Goal: Task Accomplishment & Management: Use online tool/utility

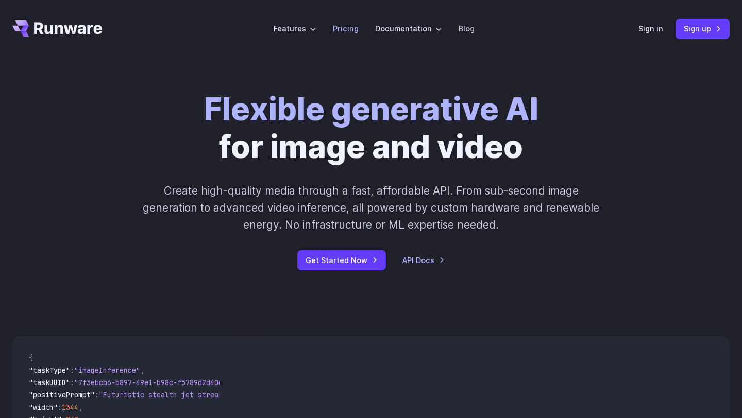
click at [355, 29] on link "Pricing" at bounding box center [346, 29] width 26 height 12
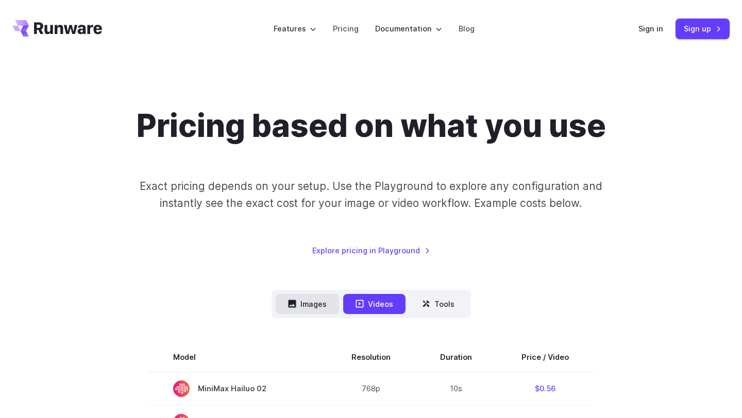
click at [329, 295] on button "Images" at bounding box center [307, 304] width 63 height 20
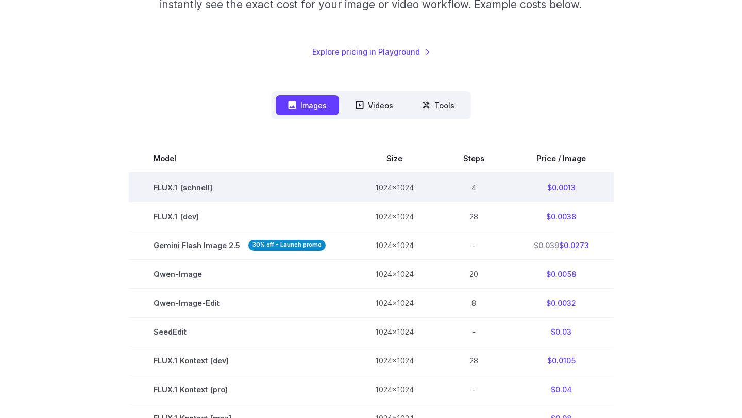
scroll to position [194, 0]
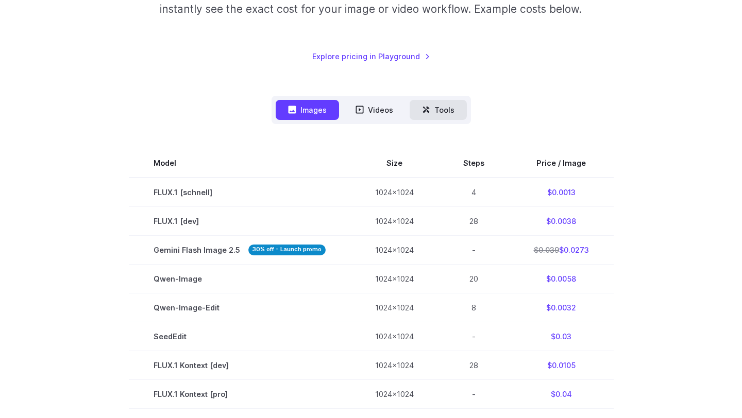
click at [430, 112] on button "Tools" at bounding box center [438, 110] width 57 height 20
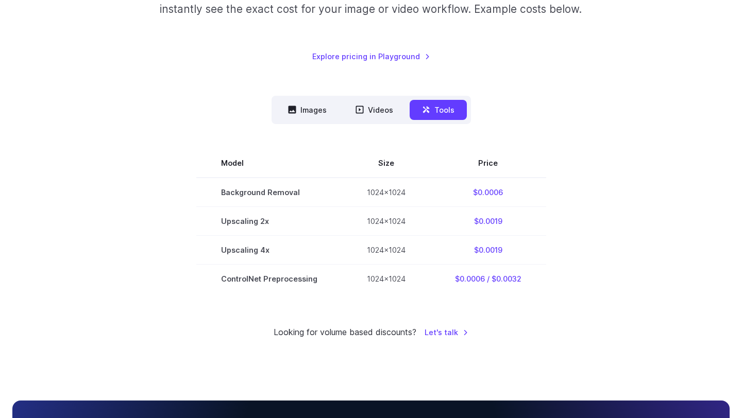
click at [294, 121] on nav "Images Videos Tools ****** ****** *****" at bounding box center [370, 110] width 199 height 28
click at [297, 117] on button "Images" at bounding box center [307, 110] width 63 height 20
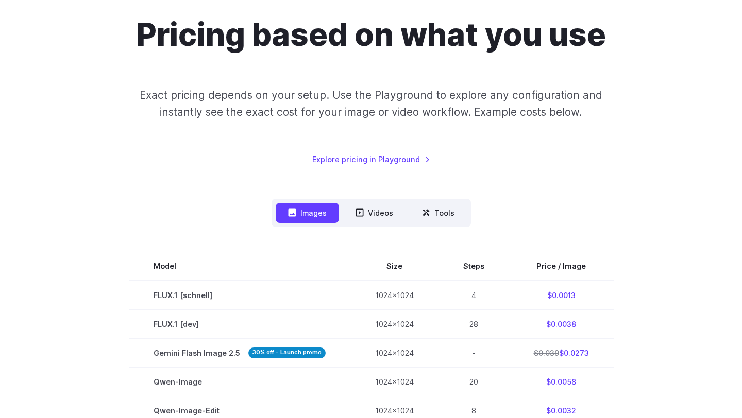
scroll to position [0, 0]
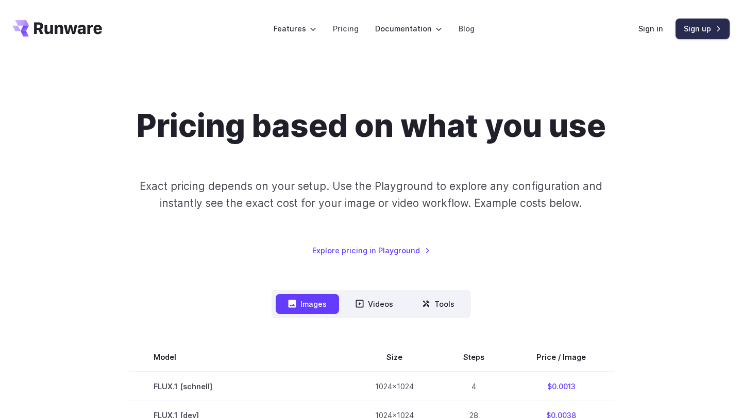
click at [704, 25] on link "Sign up" at bounding box center [702, 29] width 54 height 20
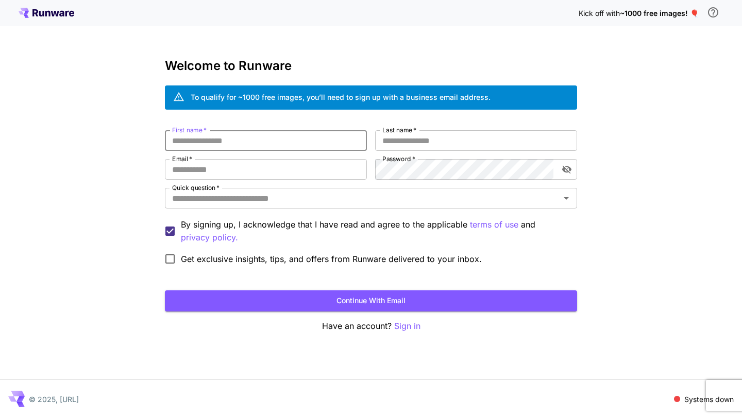
click at [288, 146] on input "First name   *" at bounding box center [266, 140] width 202 height 21
click at [413, 325] on p "Sign in" at bounding box center [407, 326] width 26 height 13
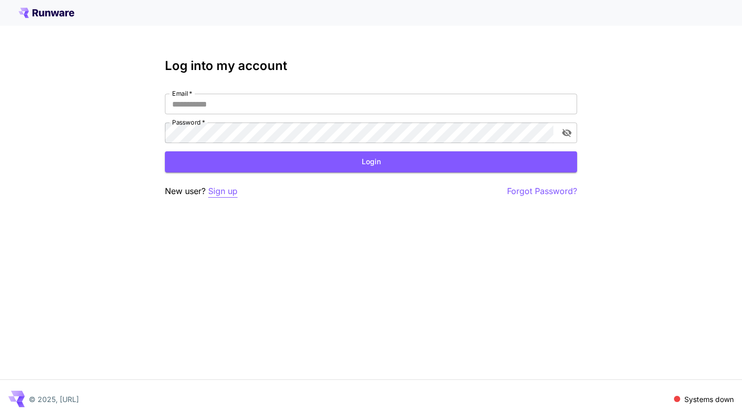
click at [228, 190] on p "Sign up" at bounding box center [222, 191] width 29 height 13
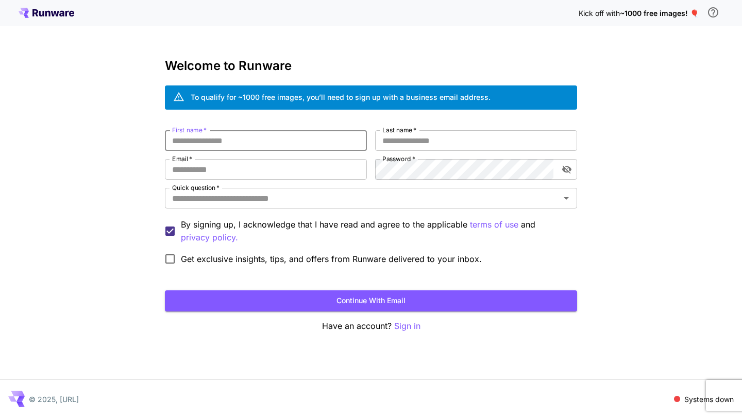
click at [246, 148] on input "First name   *" at bounding box center [266, 140] width 202 height 21
type input "*******"
click at [415, 151] on div "First name   * ******* First name   * Last name   * Last name   * Email   * Ema…" at bounding box center [371, 200] width 412 height 140
click at [419, 138] on input "Last name   *" at bounding box center [476, 140] width 202 height 21
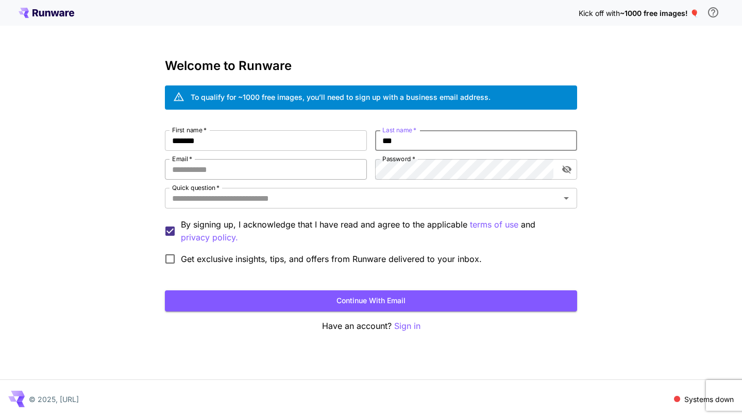
type input "***"
click at [300, 170] on input "Email   *" at bounding box center [266, 169] width 202 height 21
type input "**********"
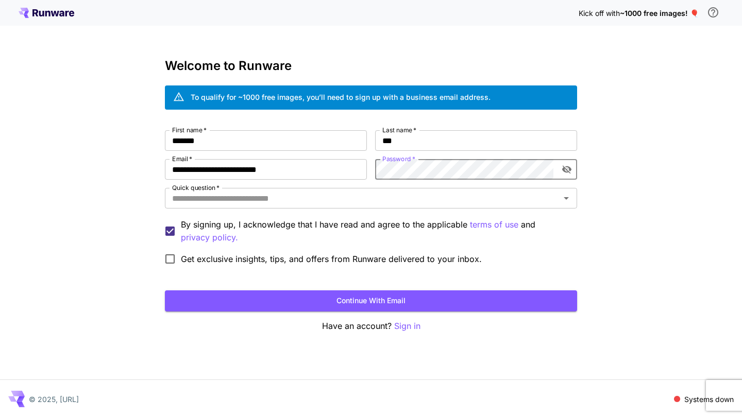
click at [566, 171] on icon "toggle password visibility" at bounding box center [566, 170] width 9 height 8
click at [546, 201] on input "Quick question   *" at bounding box center [362, 198] width 389 height 14
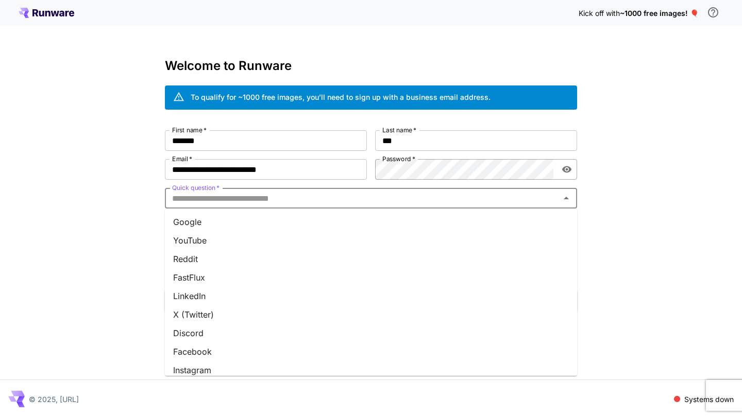
click at [507, 230] on li "Google" at bounding box center [371, 222] width 412 height 19
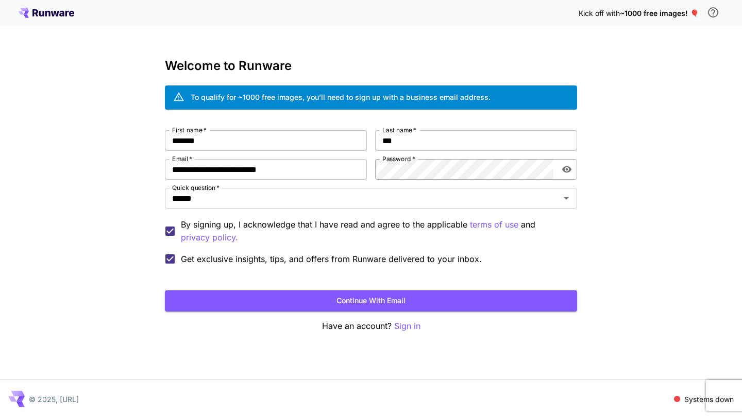
click at [203, 289] on form "**********" at bounding box center [371, 220] width 412 height 181
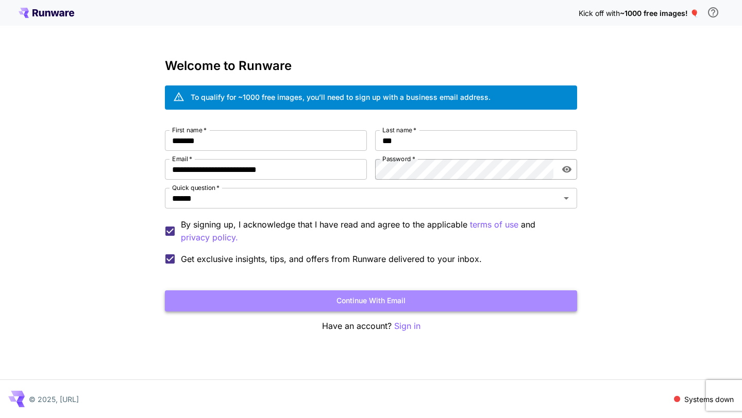
click at [207, 293] on button "Continue with email" at bounding box center [371, 301] width 412 height 21
click at [462, 295] on button "Continue with email" at bounding box center [371, 301] width 412 height 21
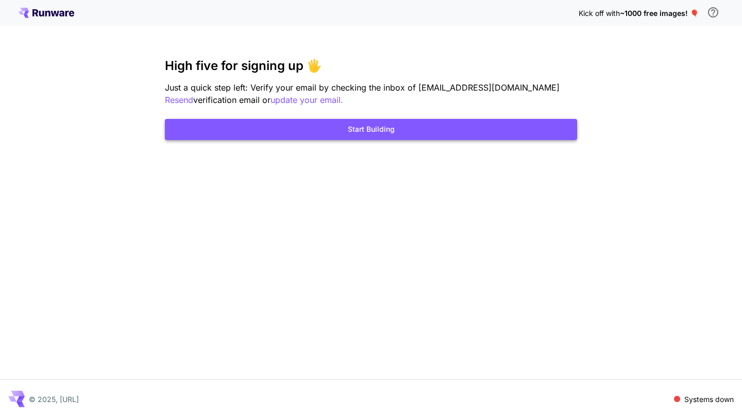
click at [476, 133] on button "Start Building" at bounding box center [371, 129] width 412 height 21
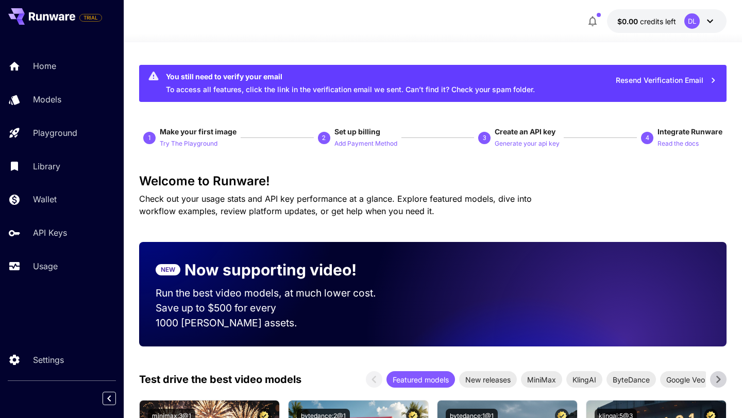
click at [705, 19] on icon at bounding box center [710, 21] width 12 height 12
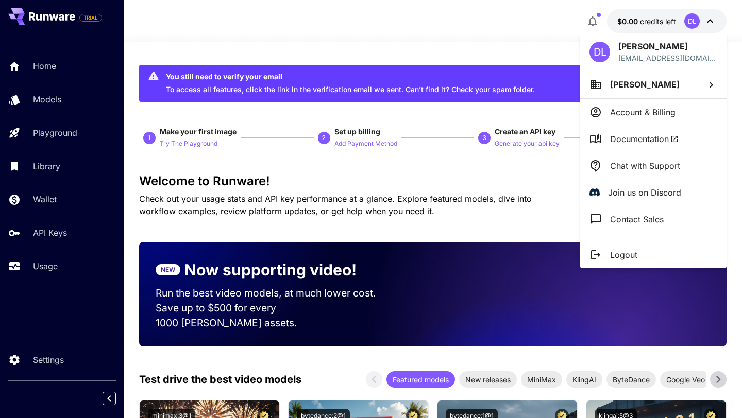
click at [667, 113] on p "Account & Billing" at bounding box center [642, 112] width 65 height 12
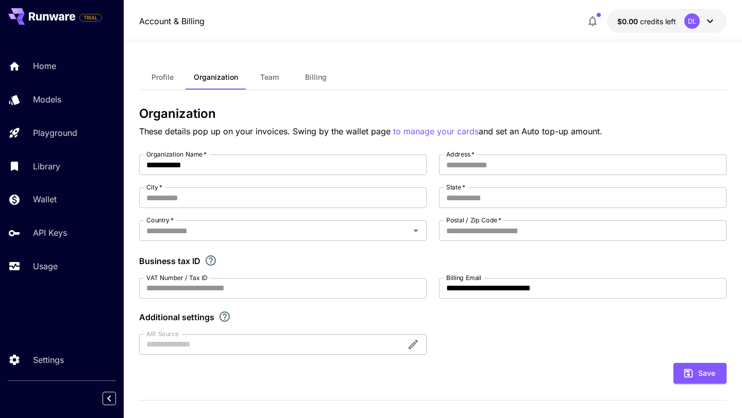
click at [319, 76] on span "Billing" at bounding box center [316, 77] width 22 height 9
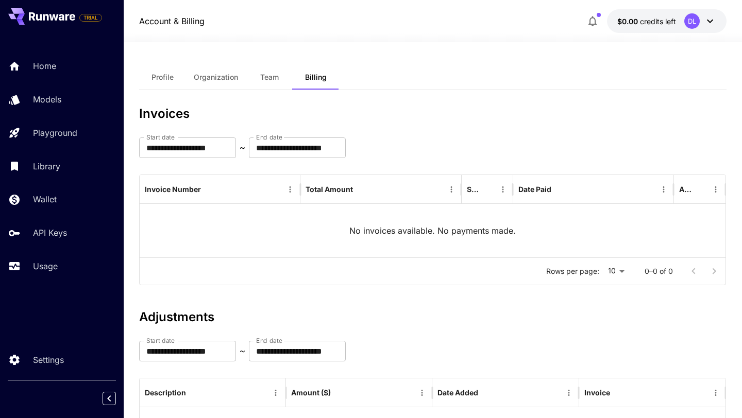
click at [176, 81] on button "Profile" at bounding box center [162, 77] width 46 height 25
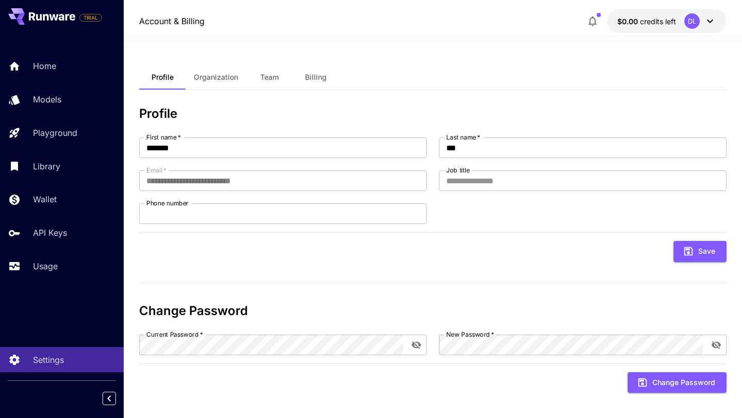
click at [671, 31] on div at bounding box center [433, 36] width 618 height 12
click at [672, 27] on button "$0.00 credits left DL" at bounding box center [667, 21] width 120 height 24
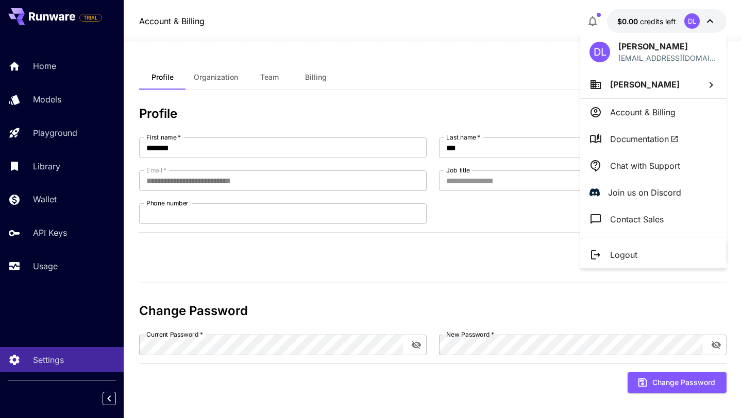
click at [503, 55] on div at bounding box center [371, 209] width 742 height 418
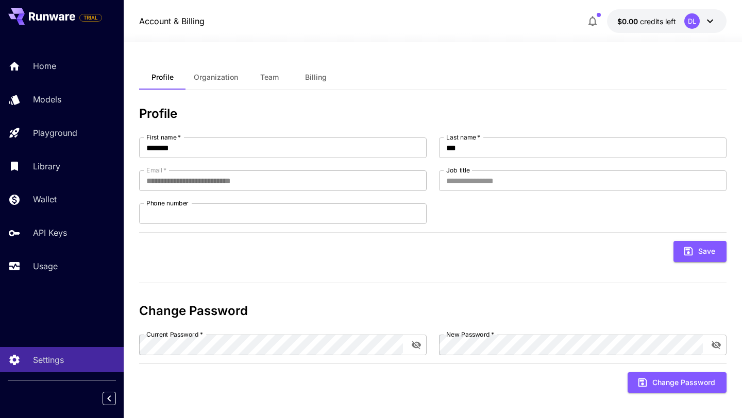
click at [585, 19] on button "button" at bounding box center [592, 21] width 21 height 21
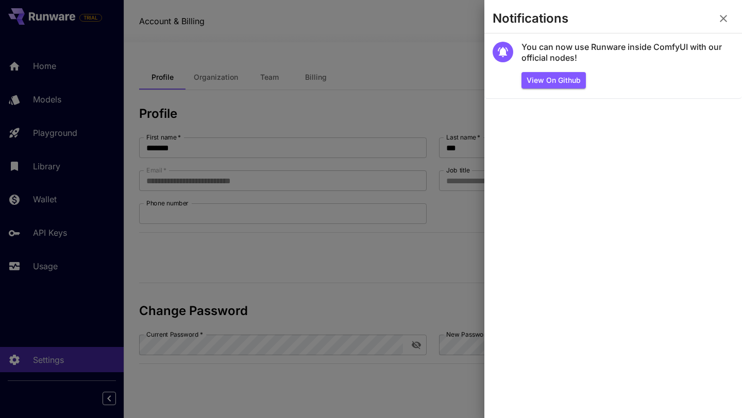
click at [723, 18] on icon "button" at bounding box center [723, 18] width 7 height 7
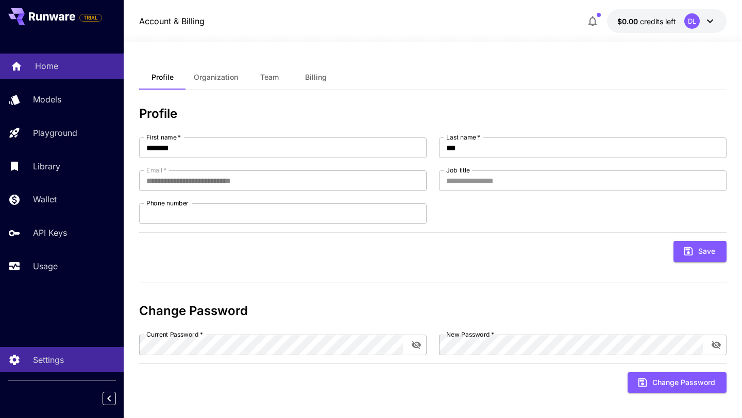
click at [29, 69] on link "Home" at bounding box center [62, 66] width 124 height 25
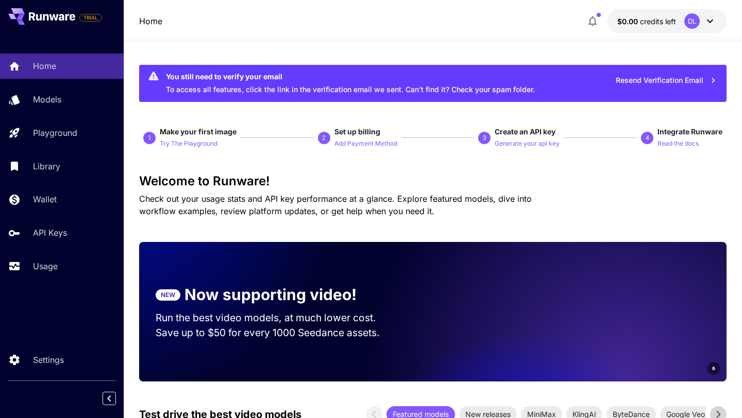
click at [323, 205] on p "Check out your usage stats and API key performance at a glance. Explore feature…" at bounding box center [353, 205] width 429 height 25
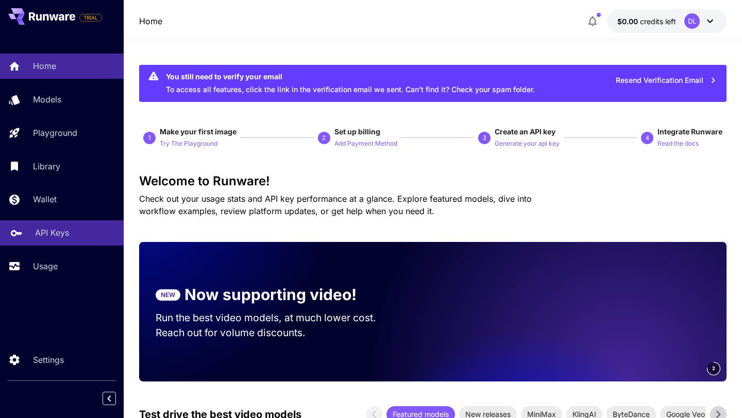
click at [69, 246] on link "API Keys" at bounding box center [62, 232] width 124 height 25
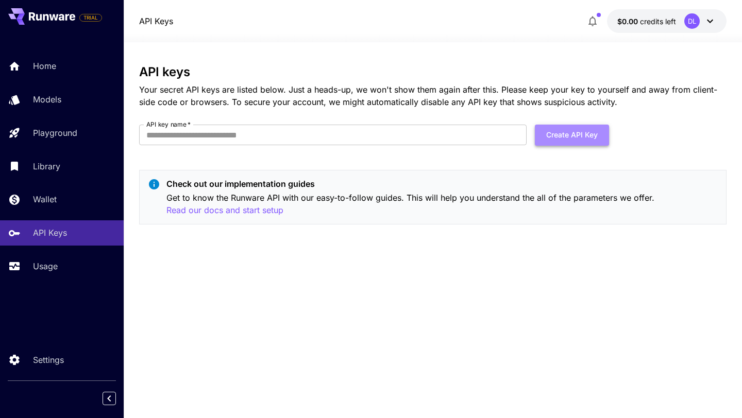
click at [554, 137] on button "Create API Key" at bounding box center [572, 135] width 74 height 21
click at [446, 141] on input "API key name   *" at bounding box center [332, 135] width 387 height 21
type input "**********"
click at [595, 134] on button "Create API Key" at bounding box center [572, 135] width 74 height 21
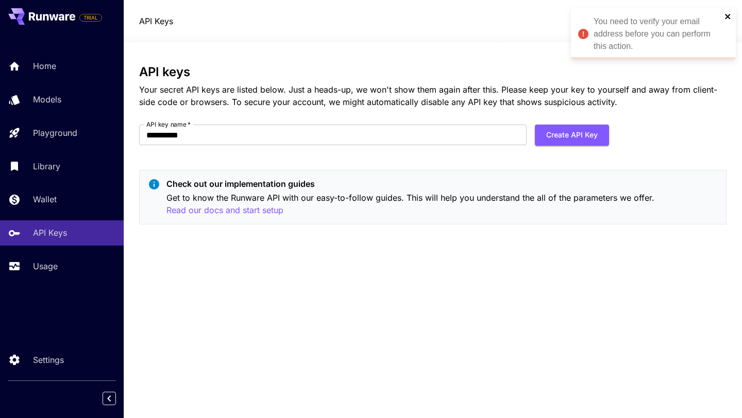
click at [724, 12] on icon "close" at bounding box center [727, 16] width 7 height 8
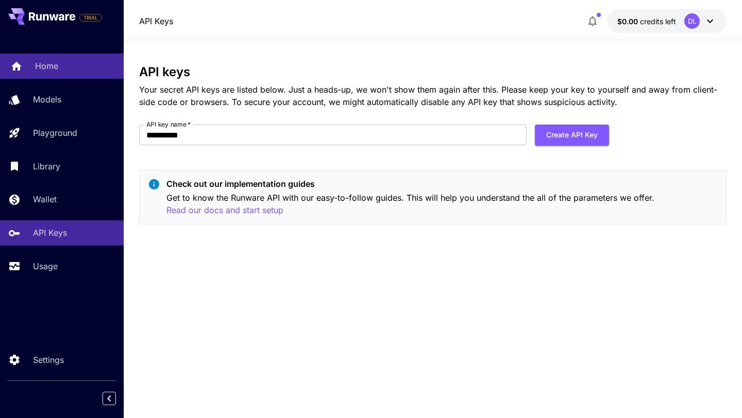
click at [65, 73] on link "Home" at bounding box center [62, 66] width 124 height 25
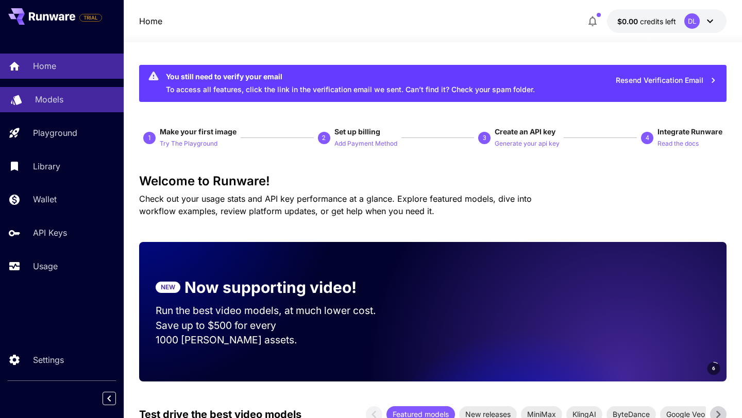
click at [70, 93] on link "Models" at bounding box center [62, 99] width 124 height 25
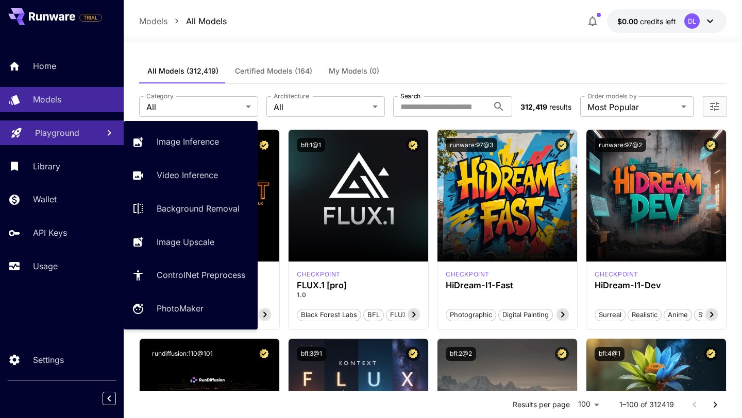
click at [72, 130] on p "Playground" at bounding box center [57, 133] width 44 height 12
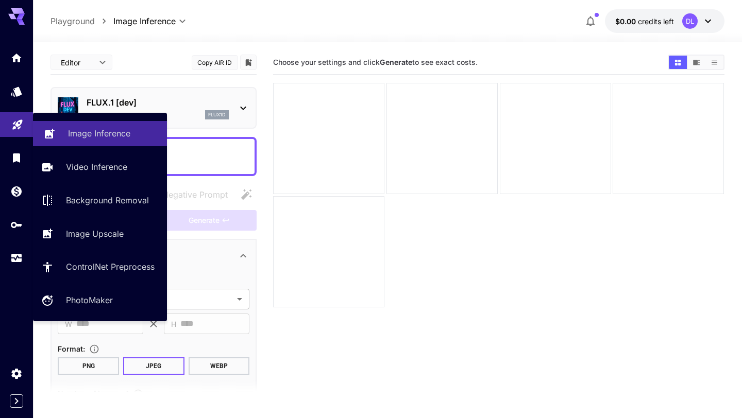
click at [122, 137] on p "Image Inference" at bounding box center [99, 133] width 62 height 12
click at [106, 230] on p "Image Upscale" at bounding box center [97, 234] width 58 height 12
type input "**********"
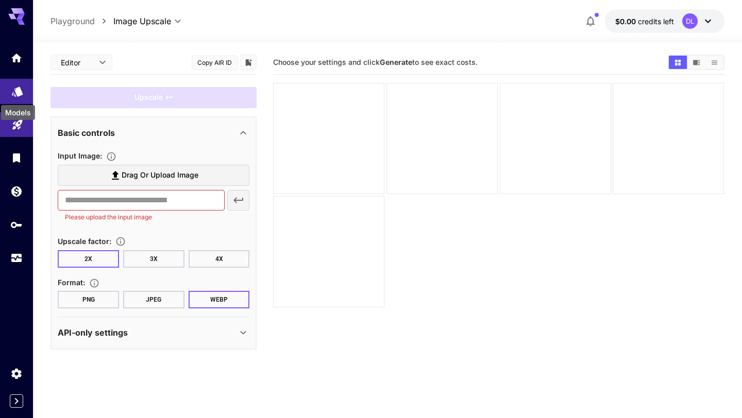
click at [23, 96] on link at bounding box center [16, 91] width 33 height 25
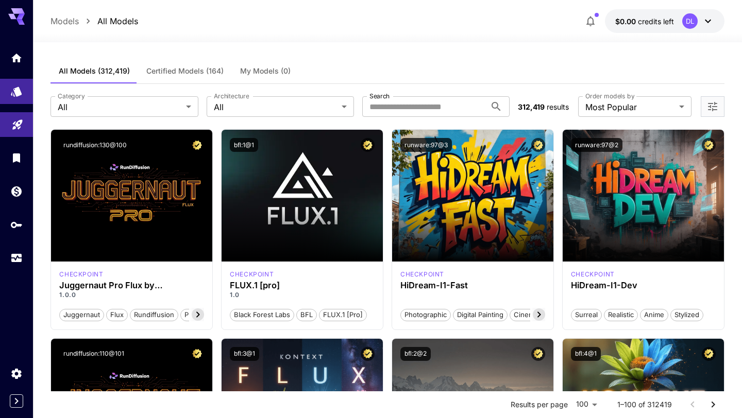
click at [18, 71] on div at bounding box center [16, 157] width 33 height 225
click at [21, 60] on icon "Home" at bounding box center [17, 55] width 12 height 12
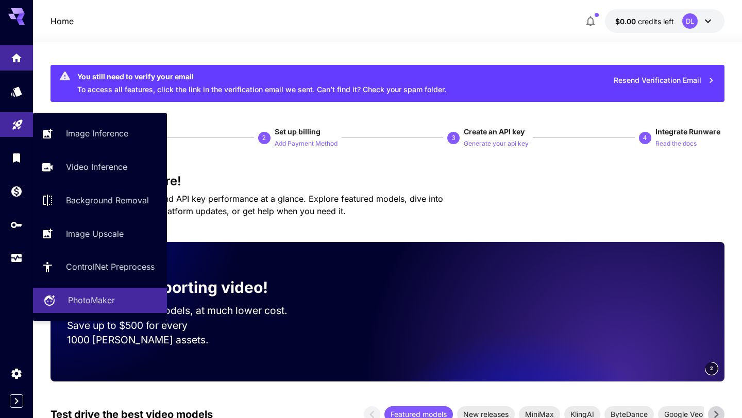
click at [99, 297] on p "PhotoMaker" at bounding box center [91, 300] width 47 height 12
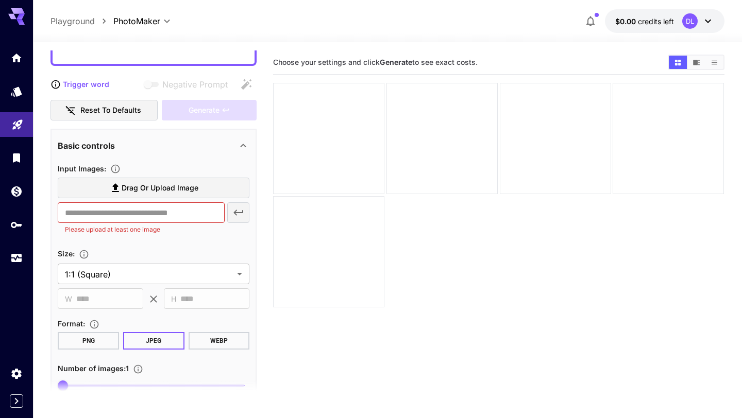
scroll to position [116, 0]
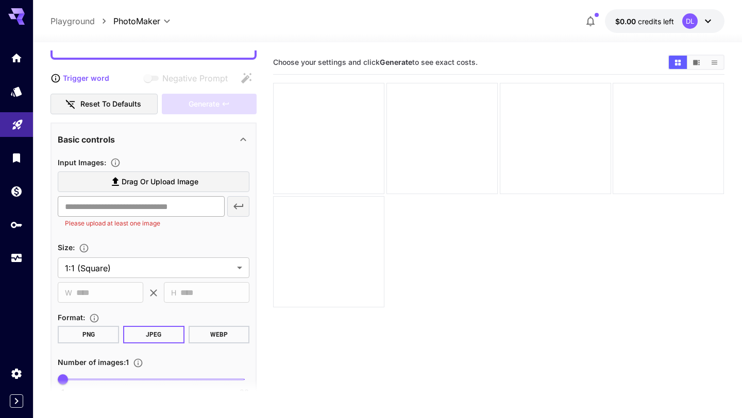
click at [140, 211] on input "text" at bounding box center [141, 206] width 166 height 21
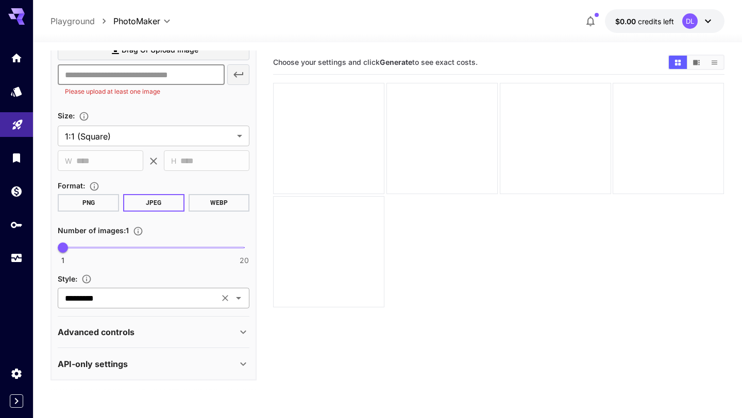
scroll to position [0, 0]
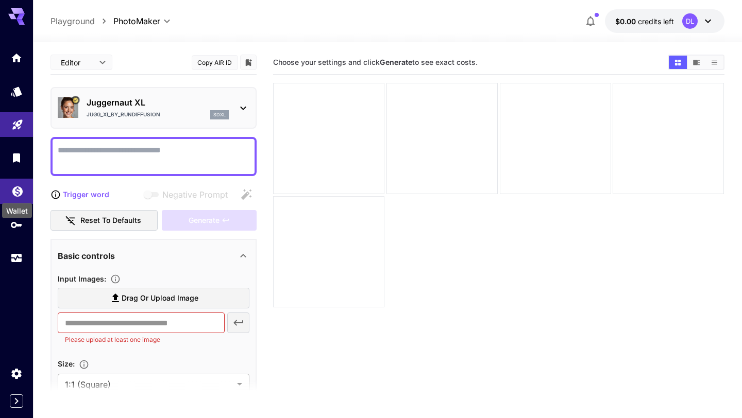
click at [19, 192] on icon "Wallet" at bounding box center [17, 188] width 12 height 12
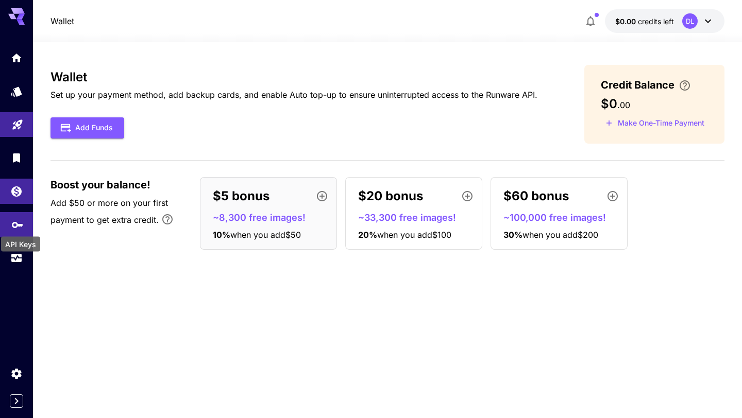
click at [20, 227] on icon "API Keys" at bounding box center [17, 221] width 12 height 12
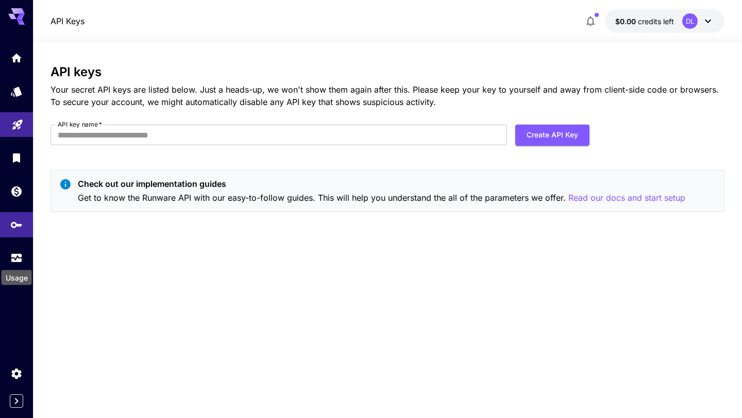
click at [18, 263] on div "Usage" at bounding box center [17, 274] width 32 height 23
